Goal: Task Accomplishment & Management: Manage account settings

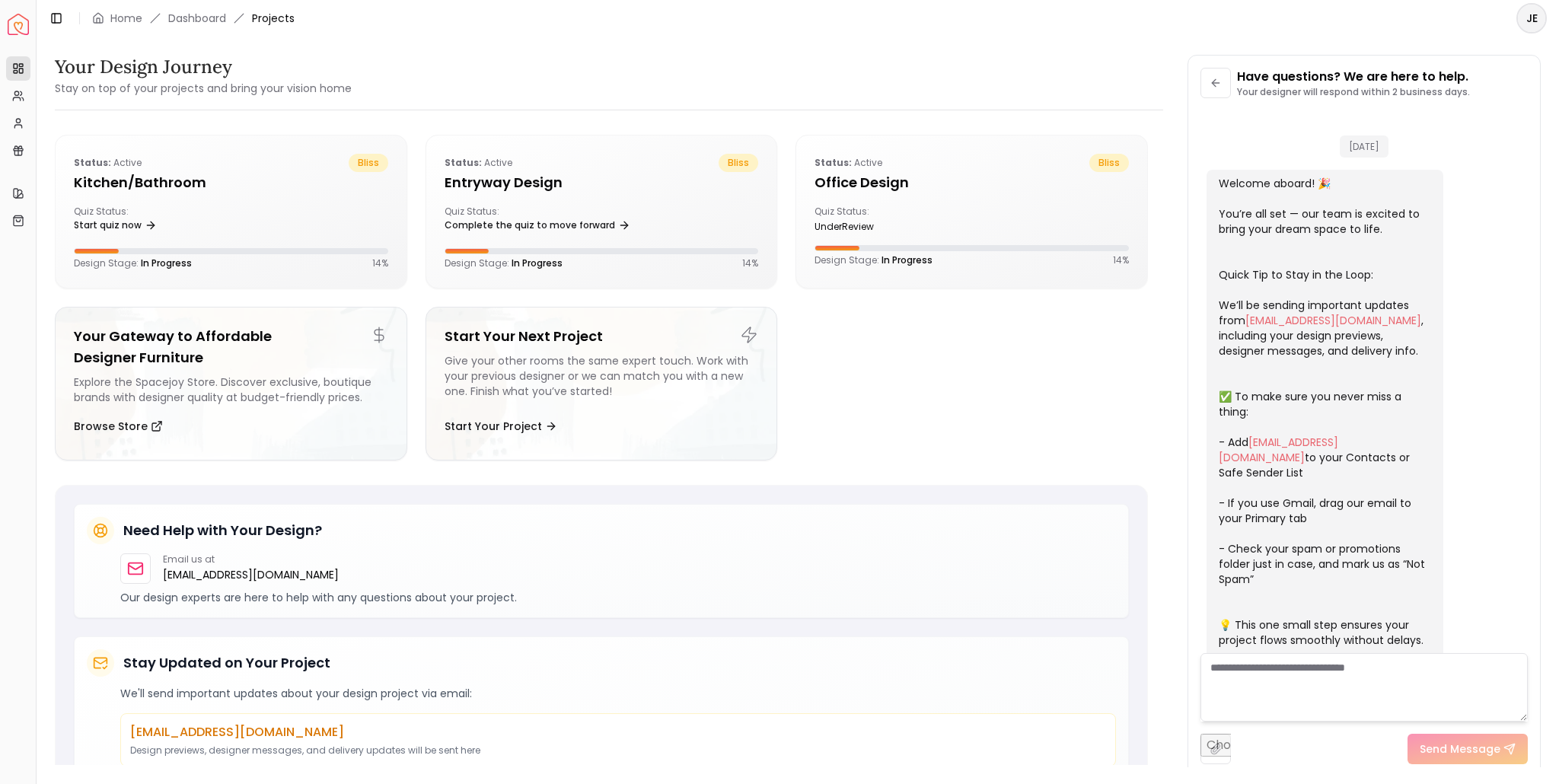
scroll to position [1226, 0]
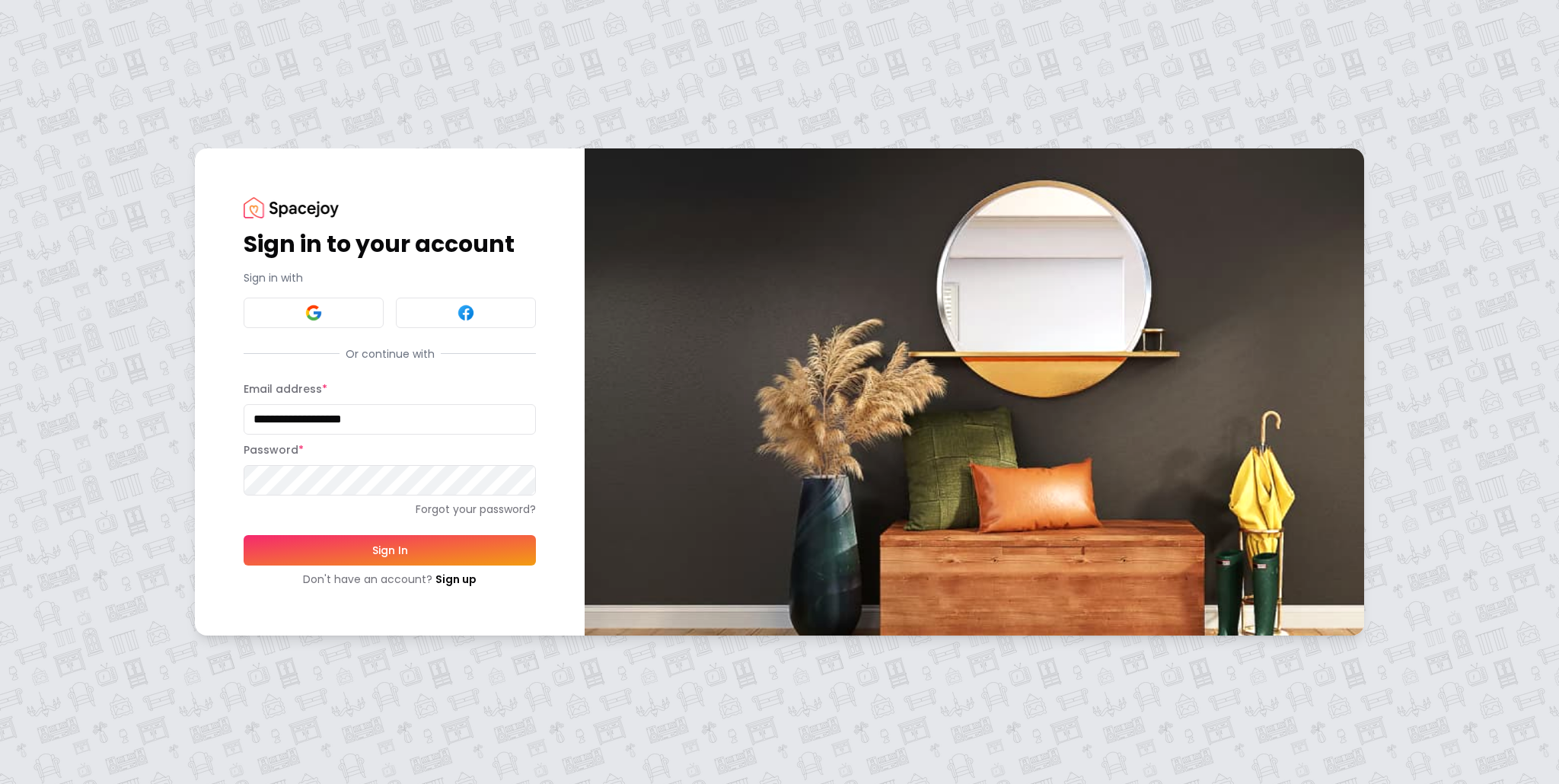
click at [383, 544] on button "Sign In" at bounding box center [389, 550] width 292 height 31
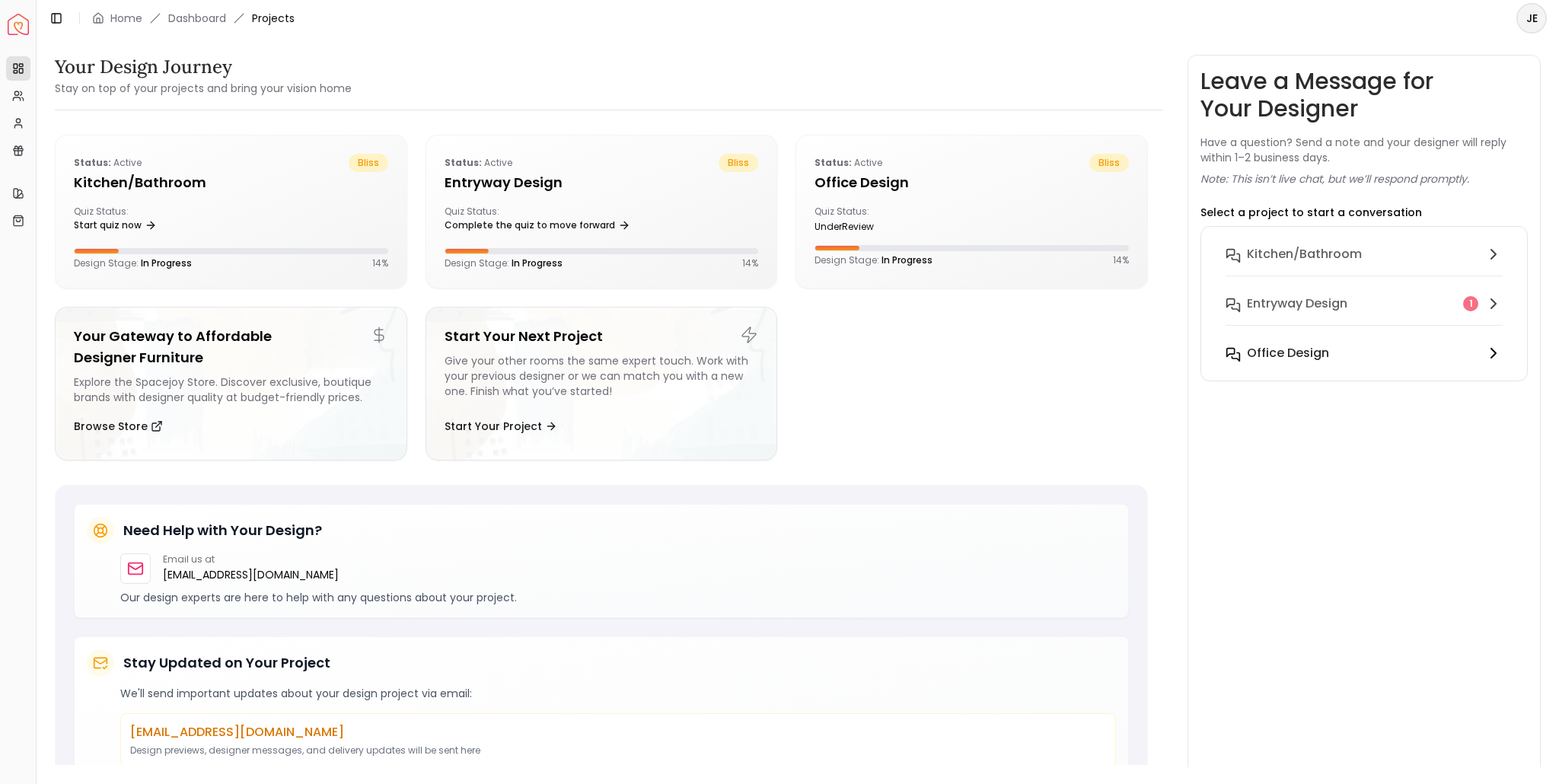
click at [1306, 351] on h6 "Office design" at bounding box center [1288, 353] width 82 height 18
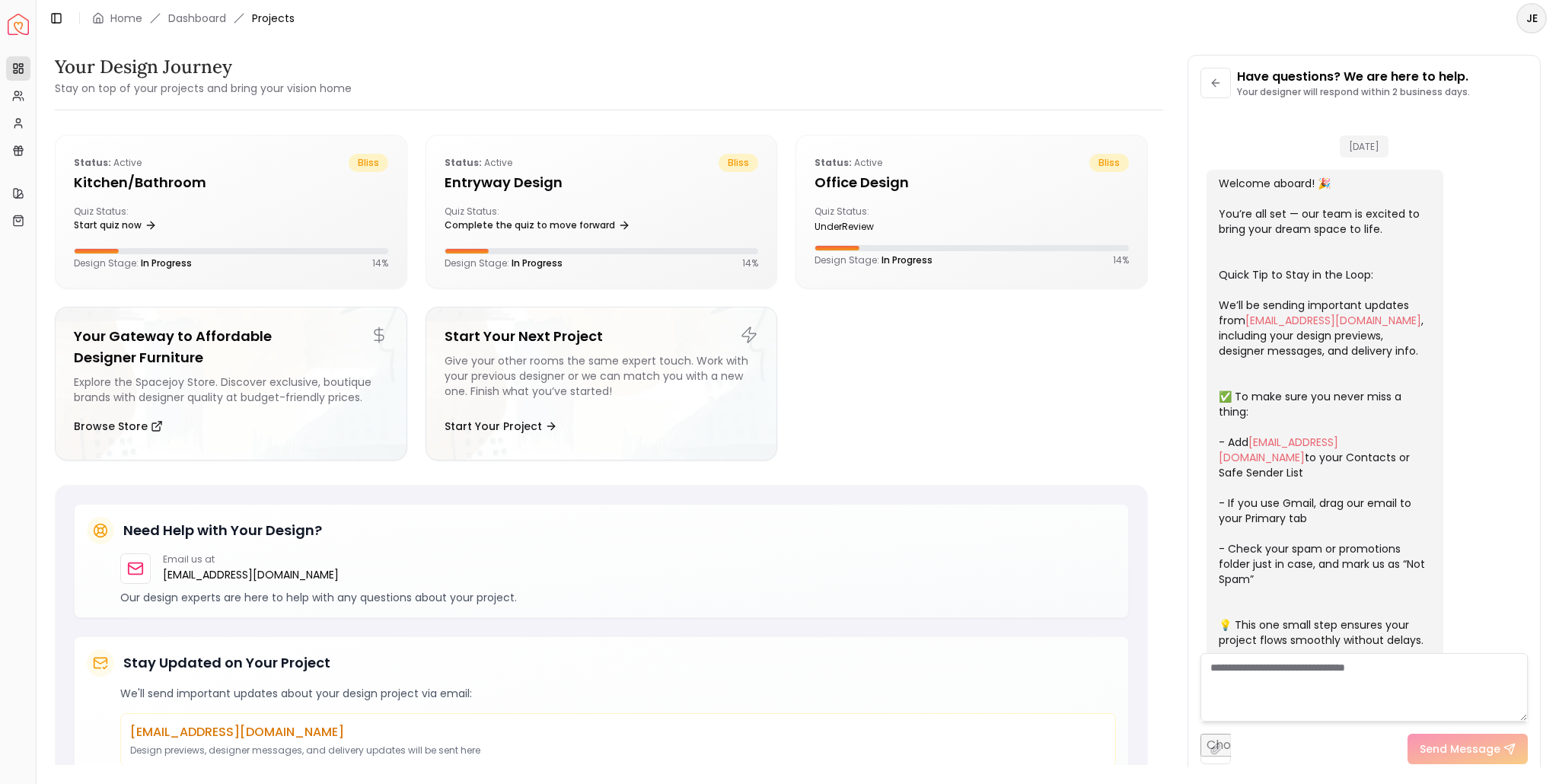
scroll to position [1226, 0]
